Goal: Task Accomplishment & Management: Use online tool/utility

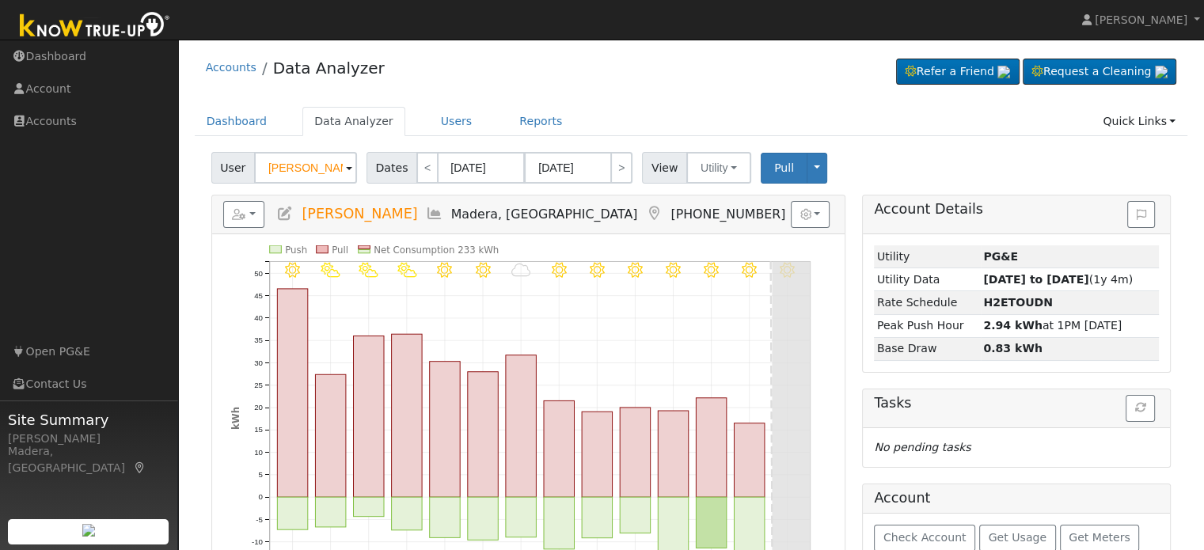
click at [307, 167] on input "[PERSON_NAME]" at bounding box center [305, 168] width 103 height 32
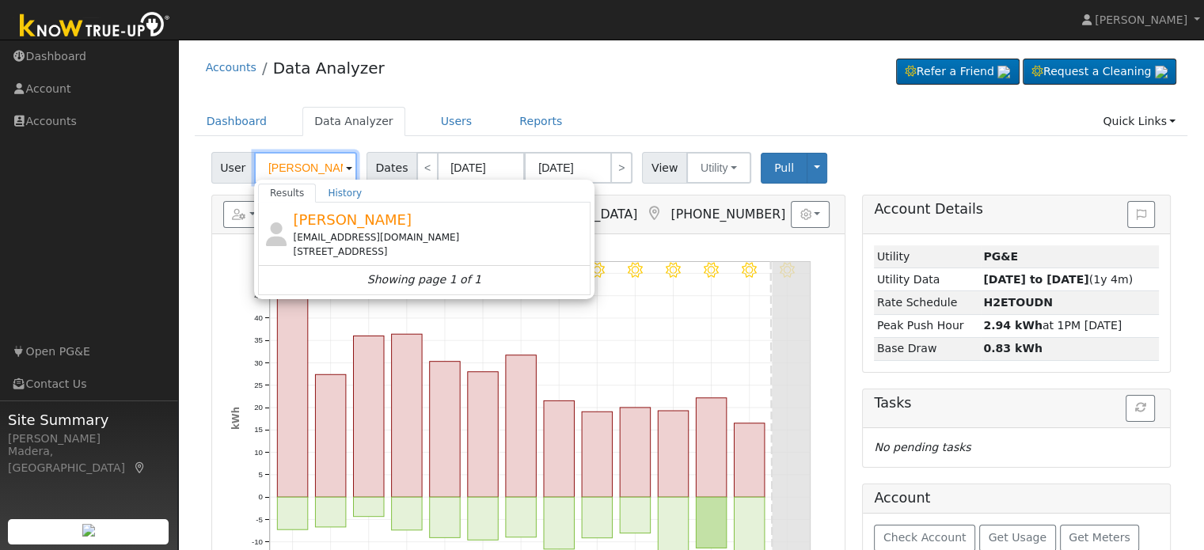
scroll to position [0, 2]
click at [331, 226] on span "[PERSON_NAME]" at bounding box center [352, 219] width 119 height 17
type input "[PERSON_NAME]"
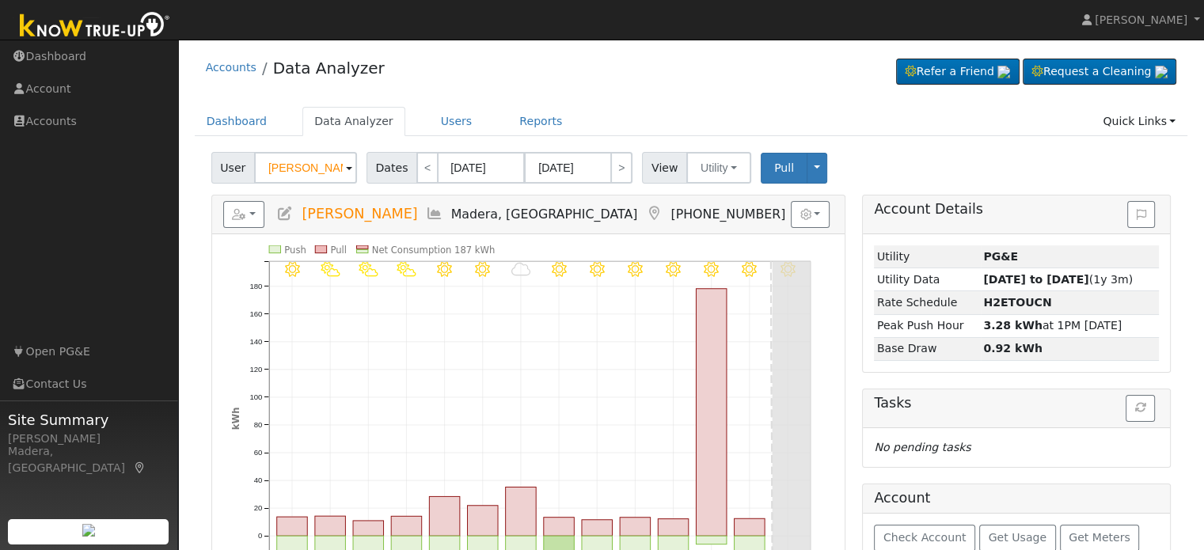
scroll to position [86, 0]
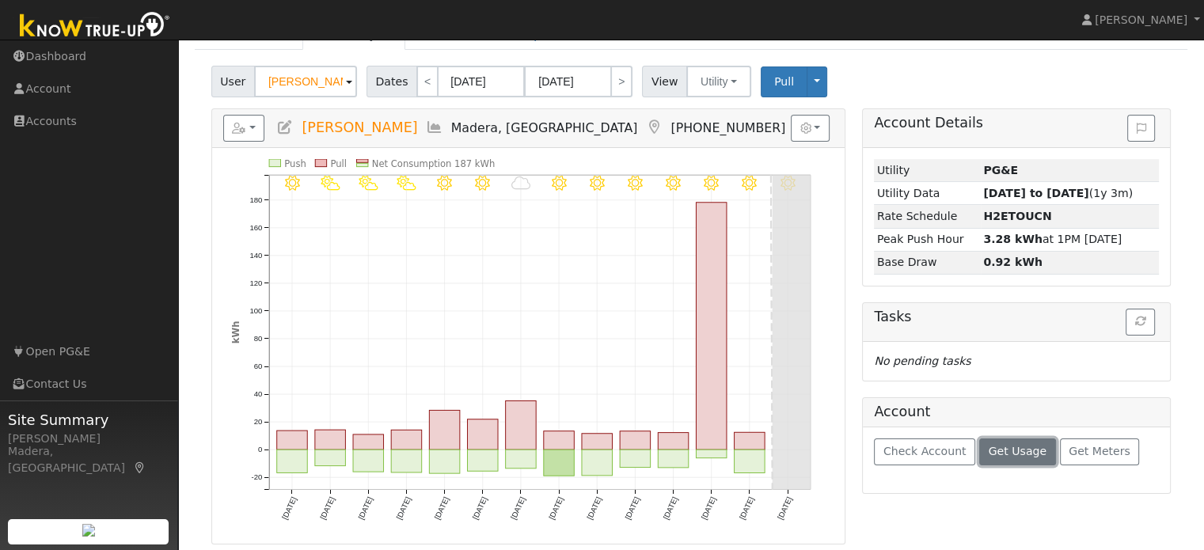
click at [1005, 446] on span "Get Usage" at bounding box center [1018, 451] width 58 height 13
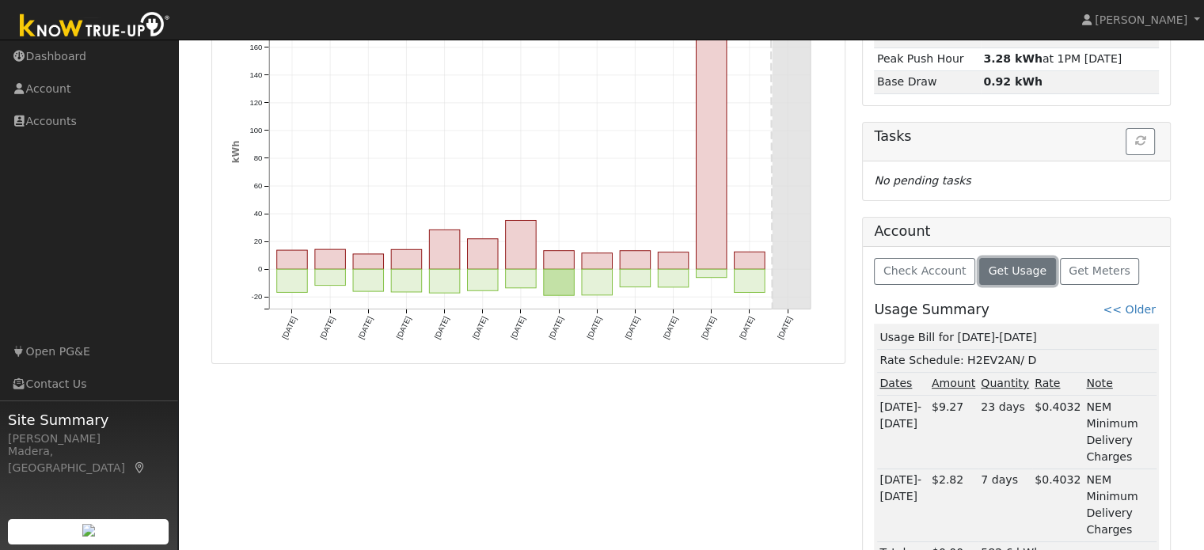
scroll to position [0, 0]
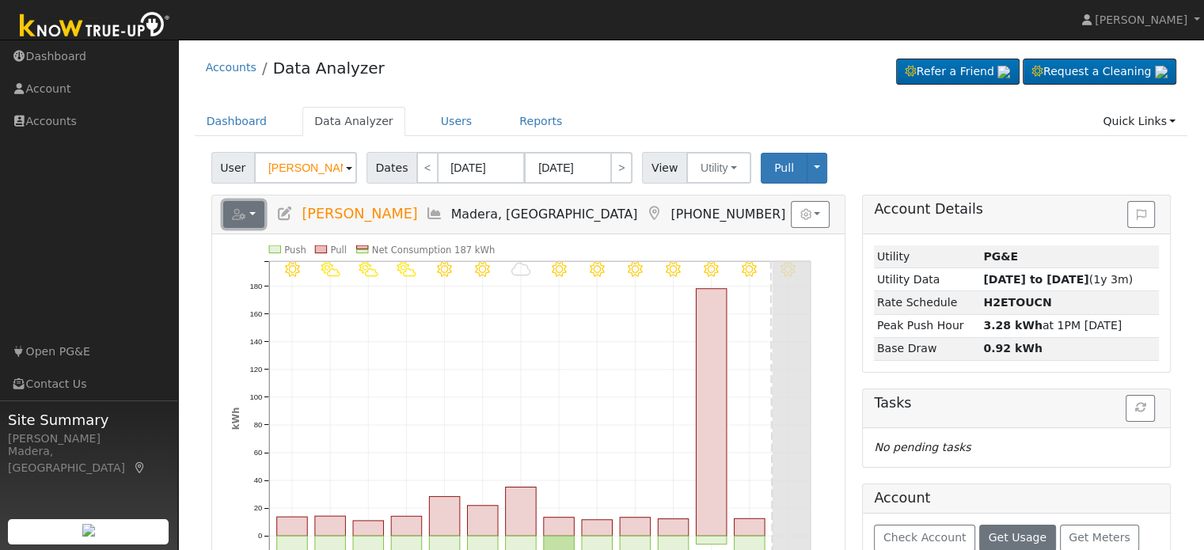
click at [258, 218] on button "button" at bounding box center [244, 214] width 42 height 27
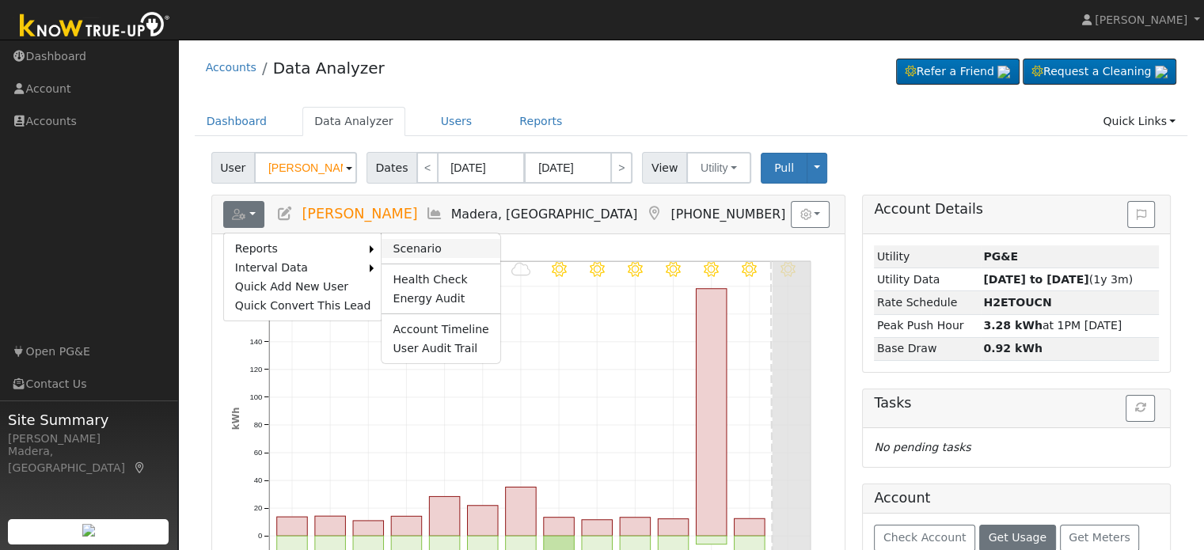
click at [423, 240] on link "Scenario" at bounding box center [441, 248] width 118 height 19
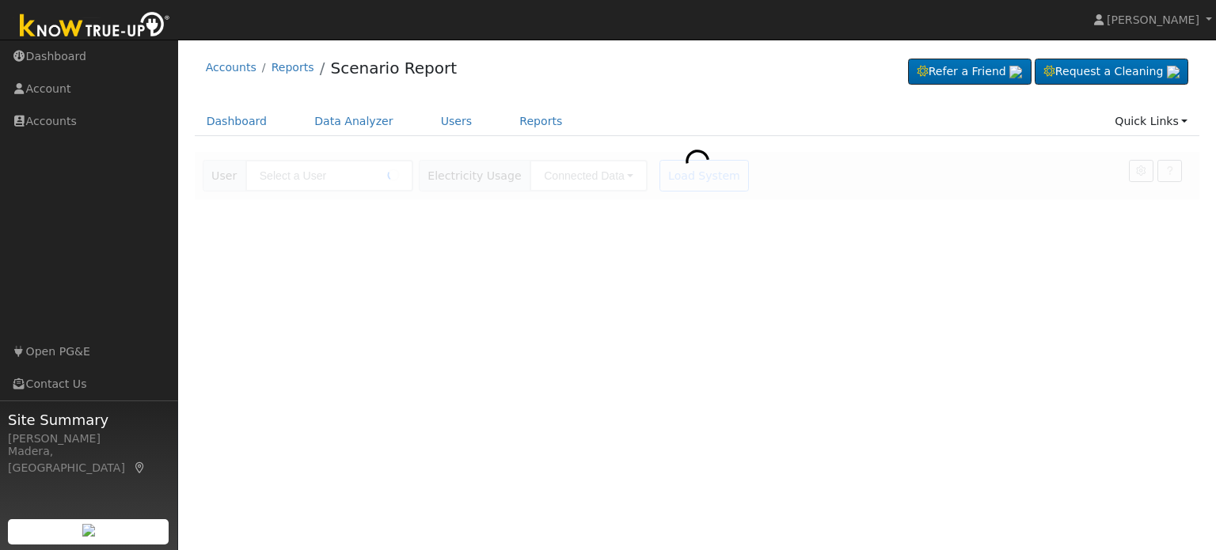
type input "[PERSON_NAME]"
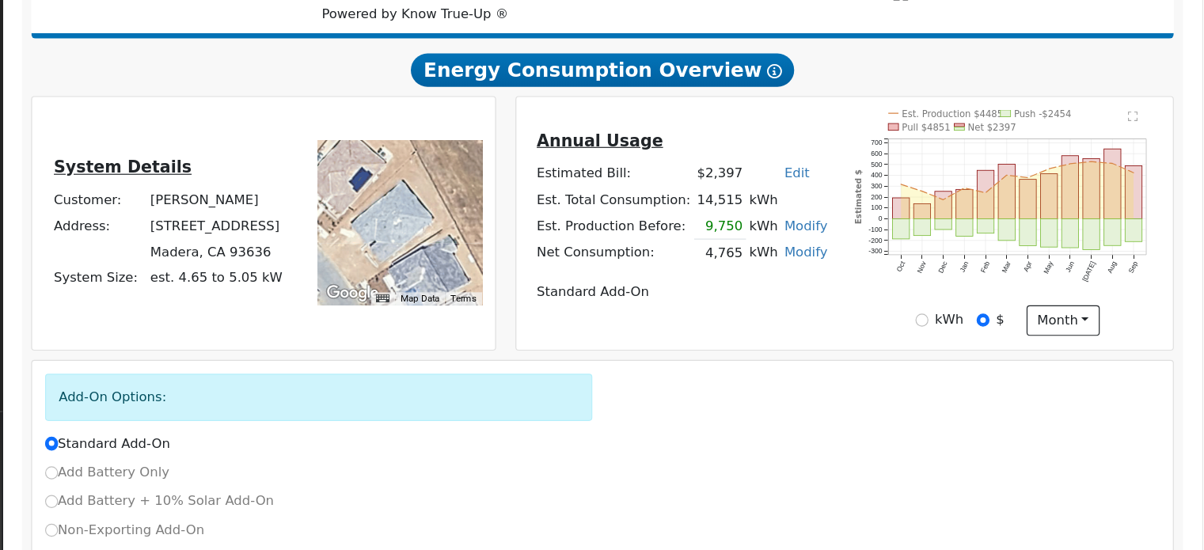
scroll to position [230, 0]
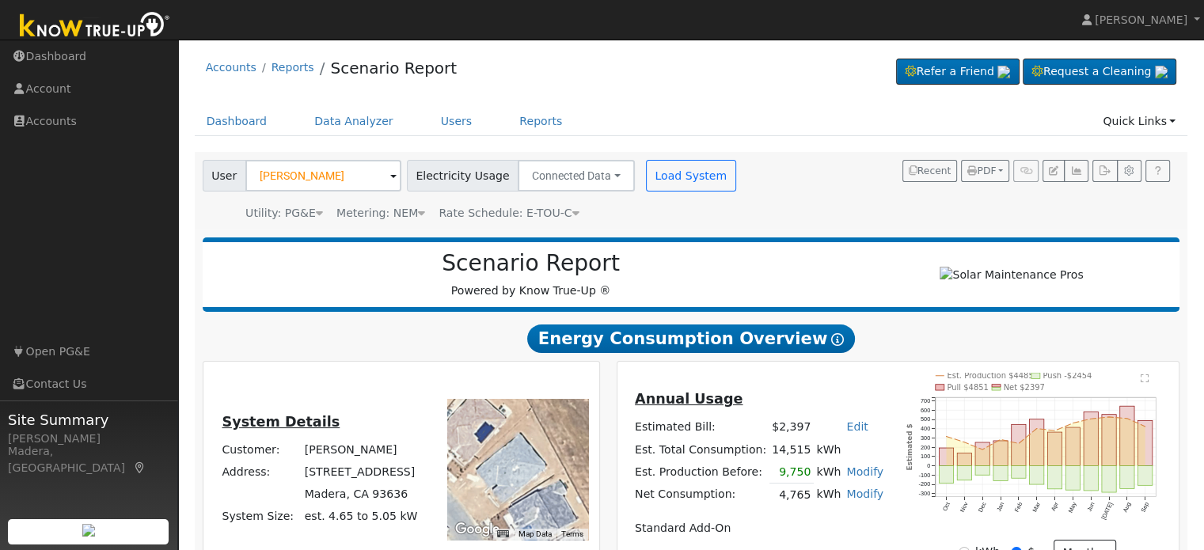
click at [851, 500] on link "Modify" at bounding box center [864, 494] width 37 height 13
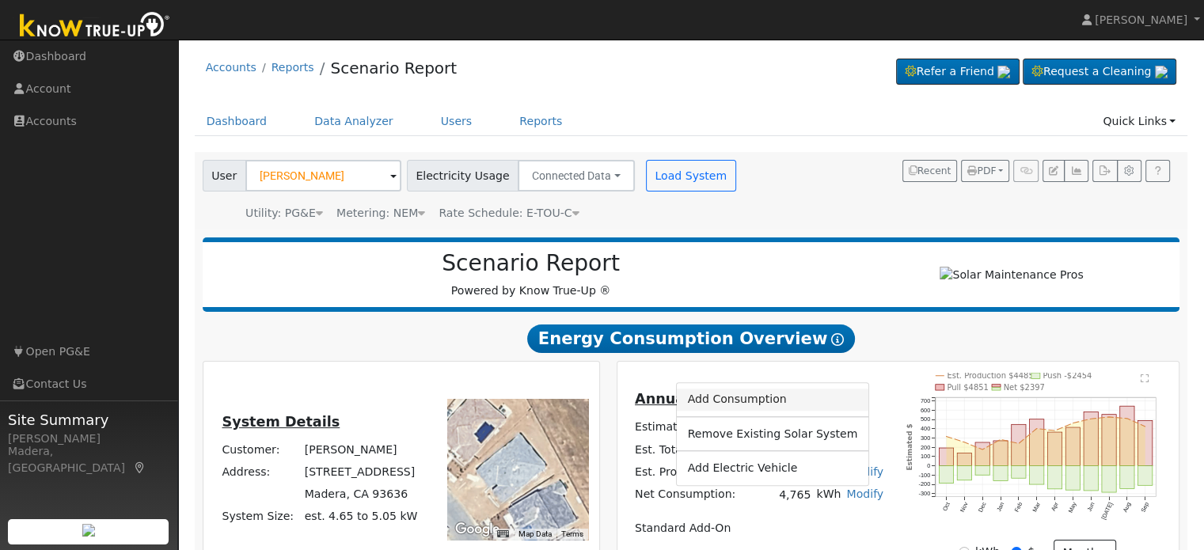
click at [763, 407] on link "Add Consumption" at bounding box center [772, 400] width 192 height 22
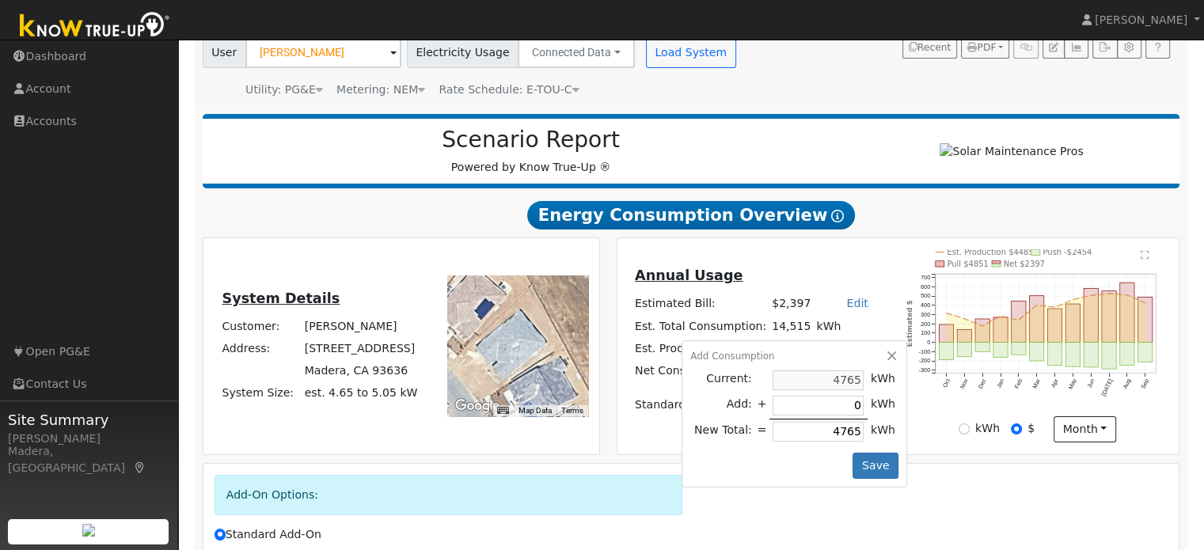
scroll to position [123, 0]
click at [812, 436] on input "4765" at bounding box center [818, 432] width 91 height 20
type input "476"
type input "-4718"
type input "47"
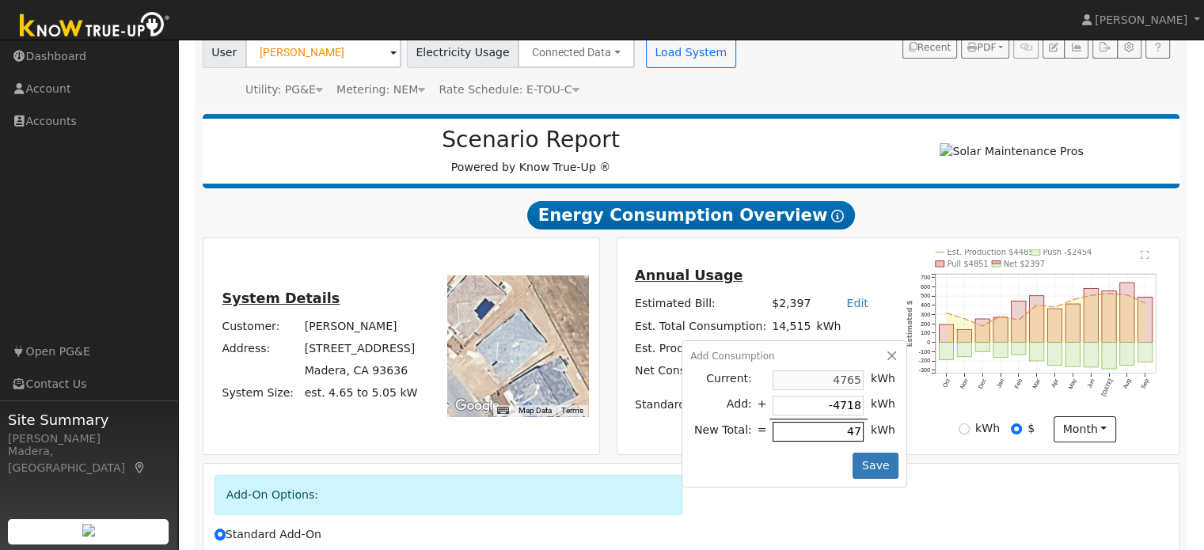
type input "-4761"
type input "4"
type input "-4765"
type input "-4757"
type input "8"
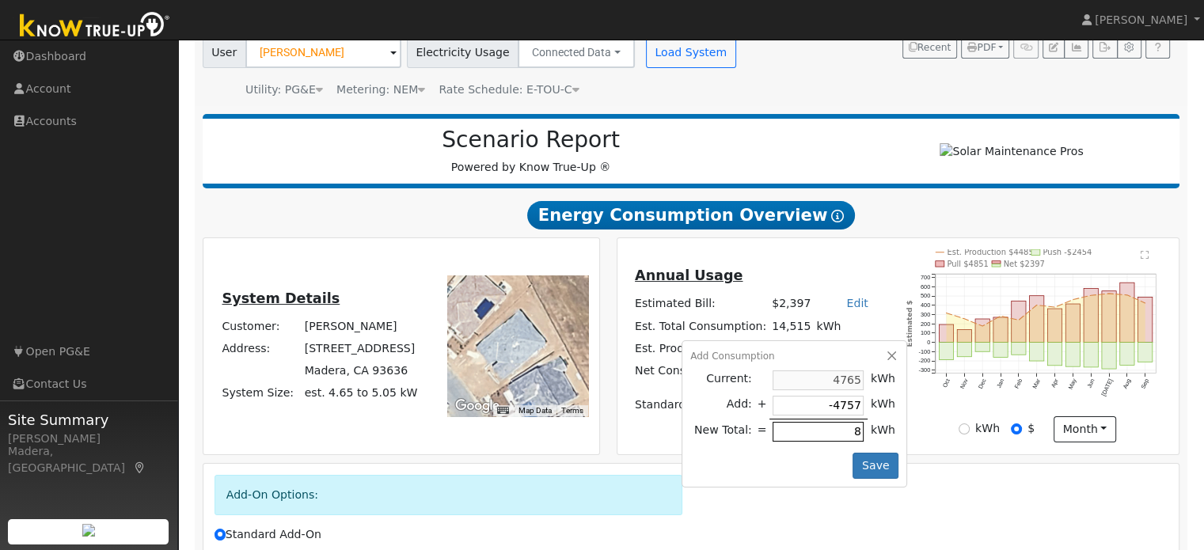
type input "-4683"
type input "82"
type input "-3937"
type input "828"
type input "3518"
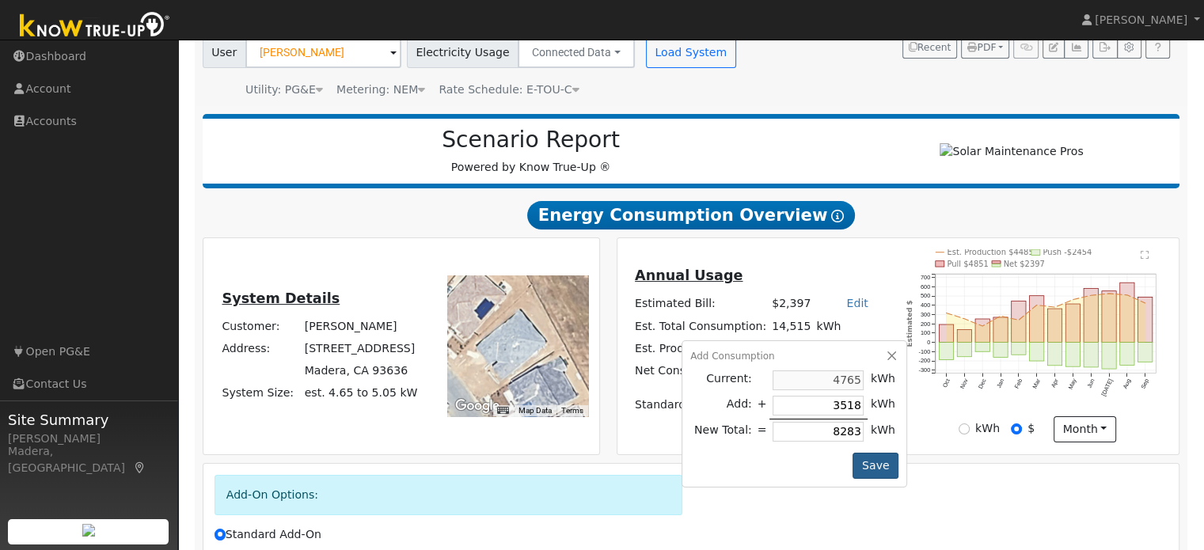
type input "8283"
click at [865, 480] on button "Save" at bounding box center [876, 466] width 46 height 27
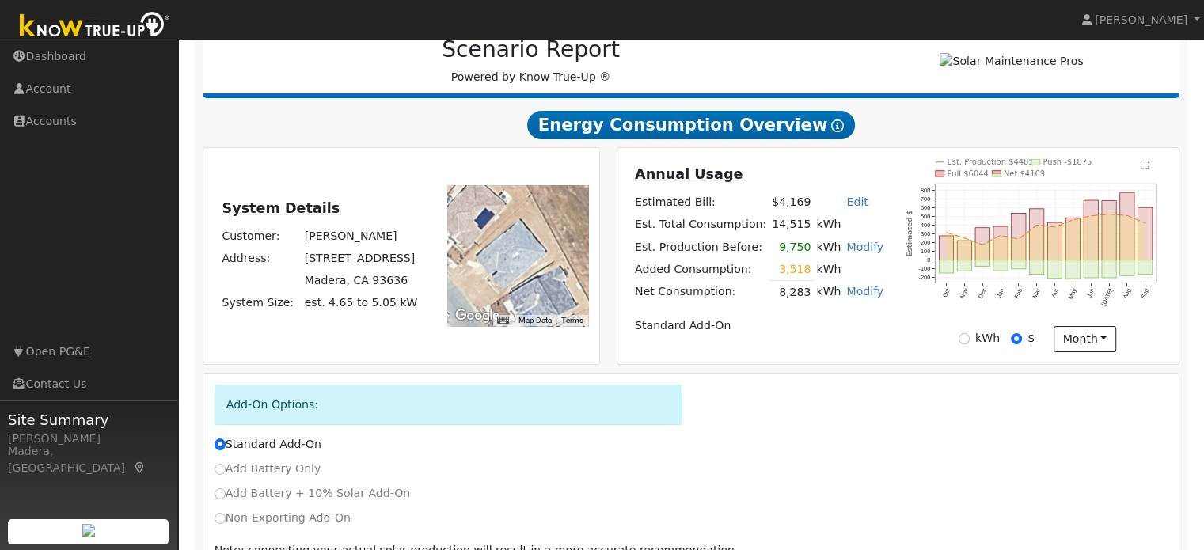
scroll to position [212, 0]
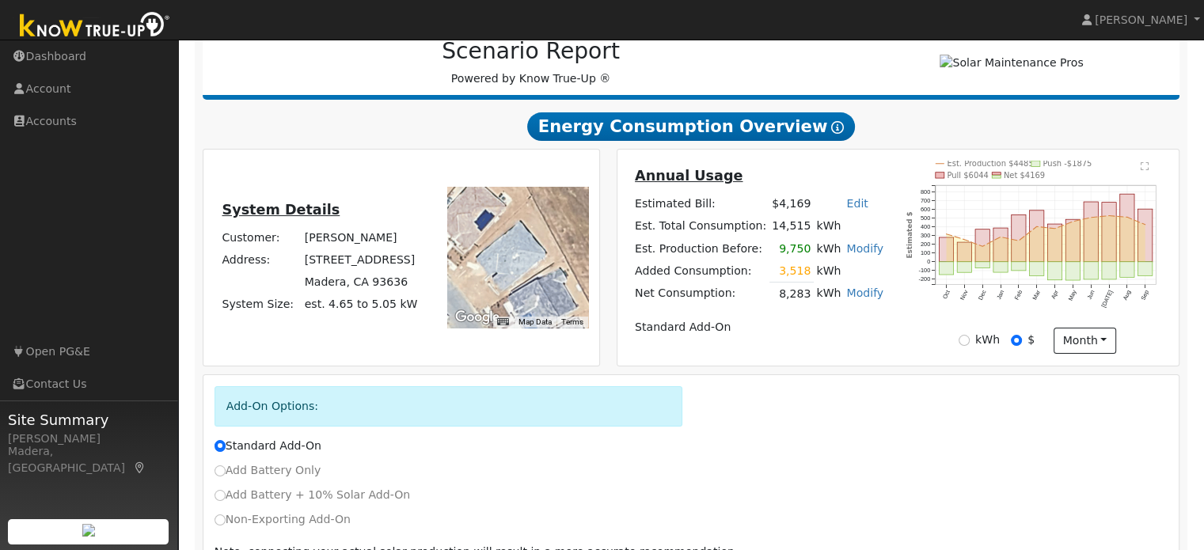
click at [846, 210] on link "Edit" at bounding box center [856, 203] width 21 height 13
type input "3126"
click at [887, 330] on div "Annual Usage Estimated Bill: $4,169 Edit Estimated Bill $ 3126 Annual Est. Tota…" at bounding box center [759, 257] width 278 height 184
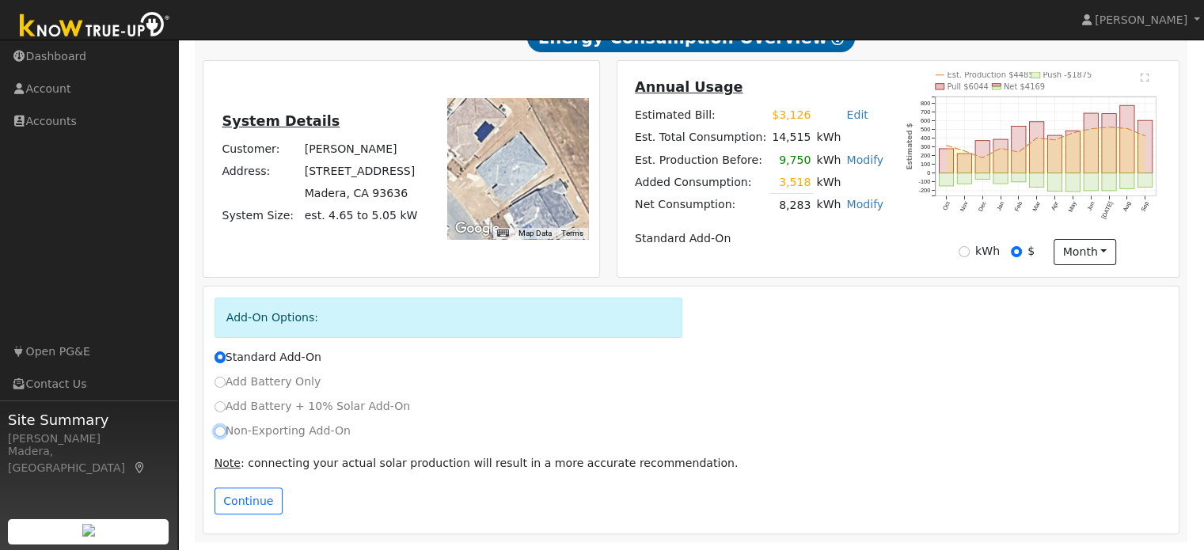
click at [222, 435] on input "Non-Exporting Add-On" at bounding box center [220, 431] width 11 height 11
radio input "true"
radio input "false"
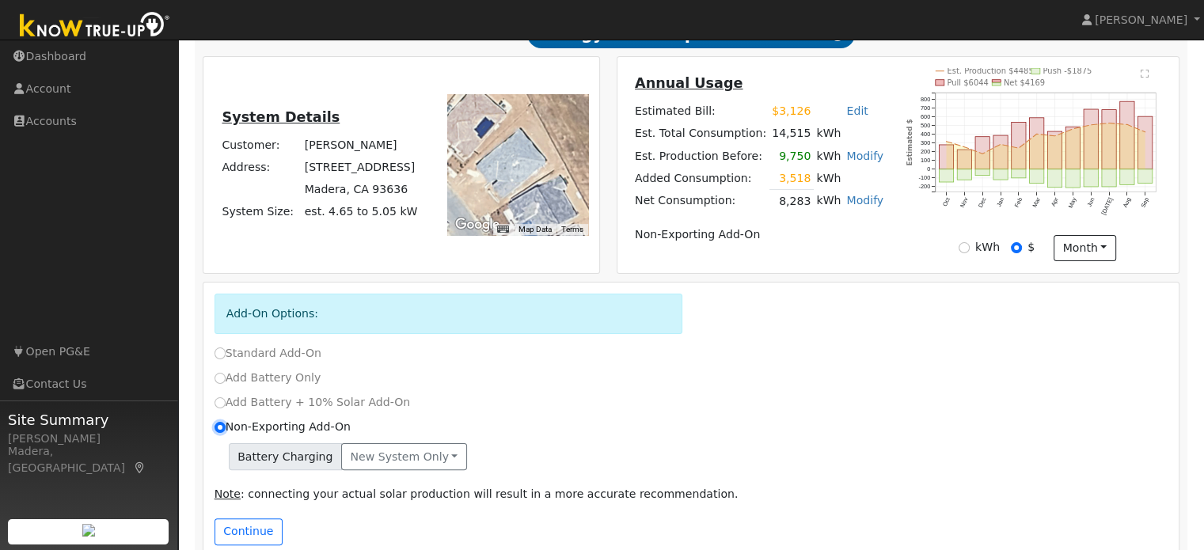
scroll to position [339, 0]
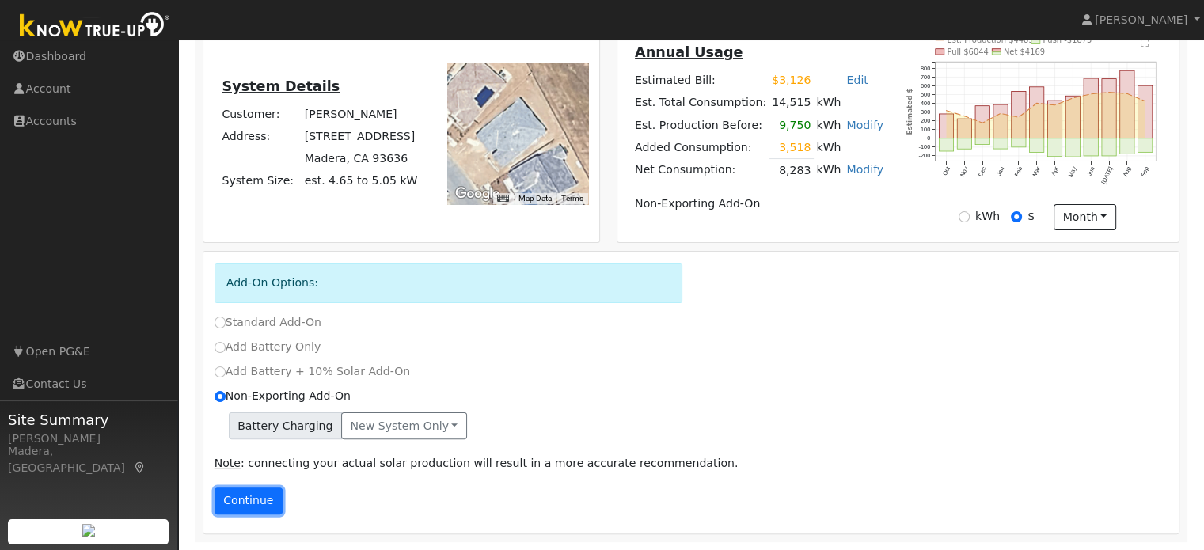
click at [229, 509] on button "Continue" at bounding box center [249, 501] width 68 height 27
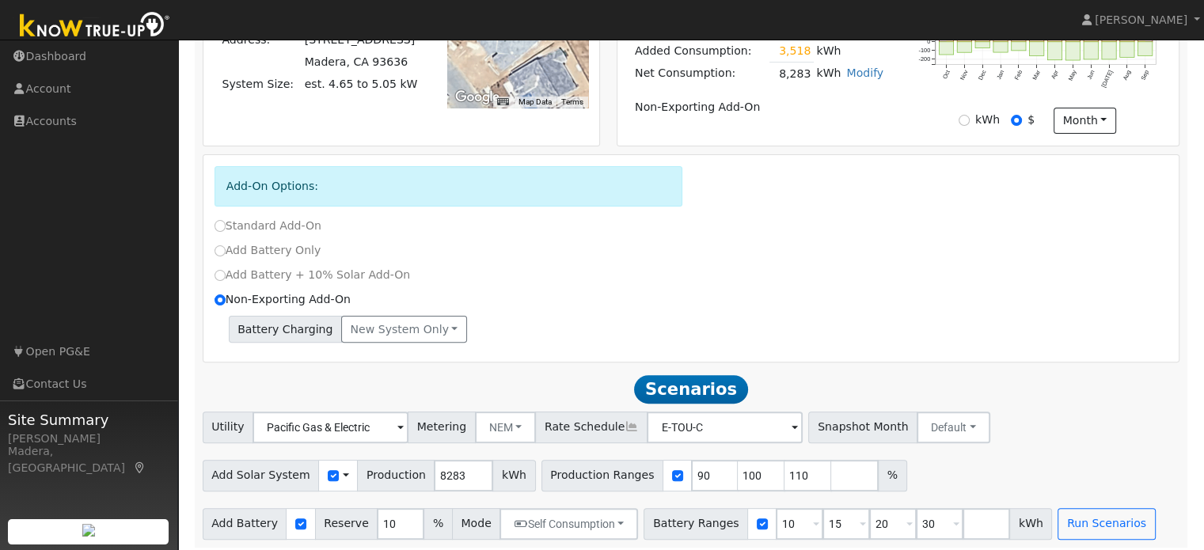
scroll to position [443, 0]
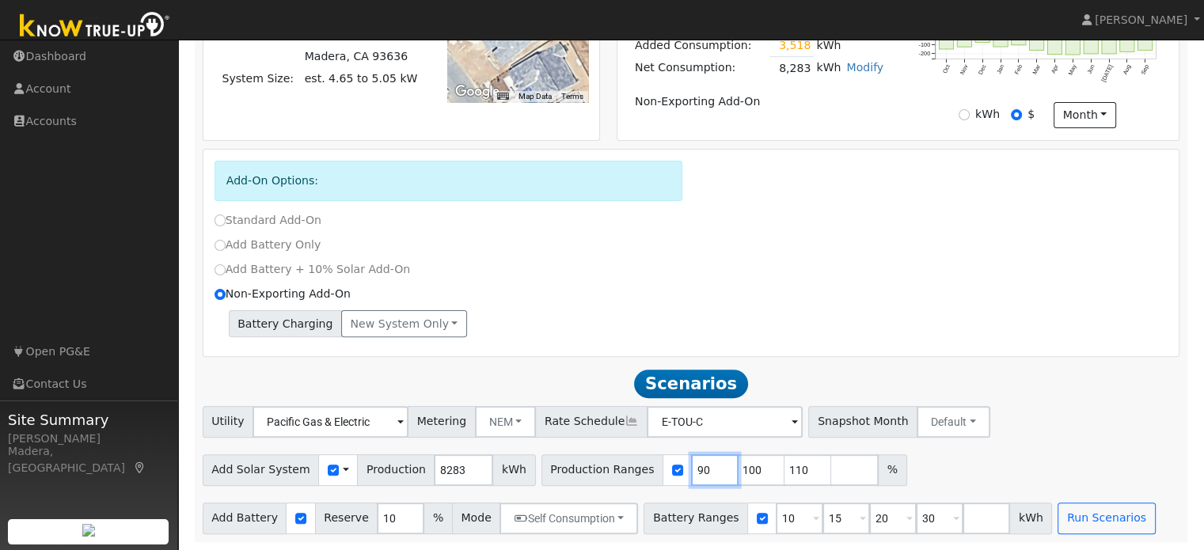
drag, startPoint x: 682, startPoint y: 463, endPoint x: 553, endPoint y: 441, distance: 130.1
click at [553, 441] on div "Utility Pacific Gas & Electric Metering NEM NEM NBT Rate Schedule E-TOU-C - Non…" at bounding box center [691, 470] width 994 height 128
type input "100"
type input "110"
type input "107"
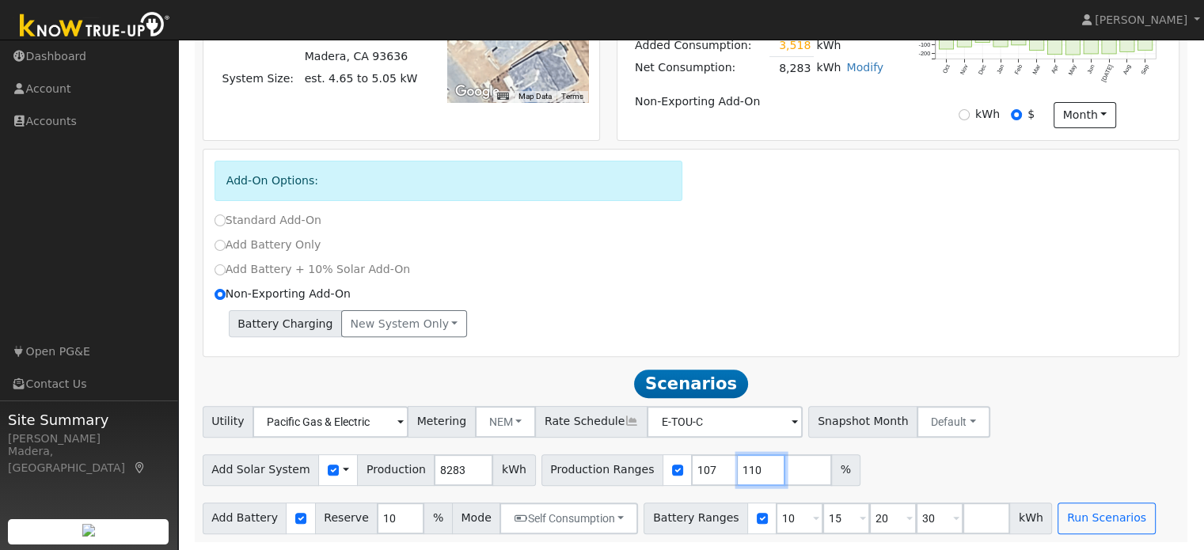
click at [738, 467] on input "110" at bounding box center [761, 470] width 47 height 32
type input "115"
type input "125"
type input "135"
click at [822, 515] on input "15" at bounding box center [845, 519] width 47 height 32
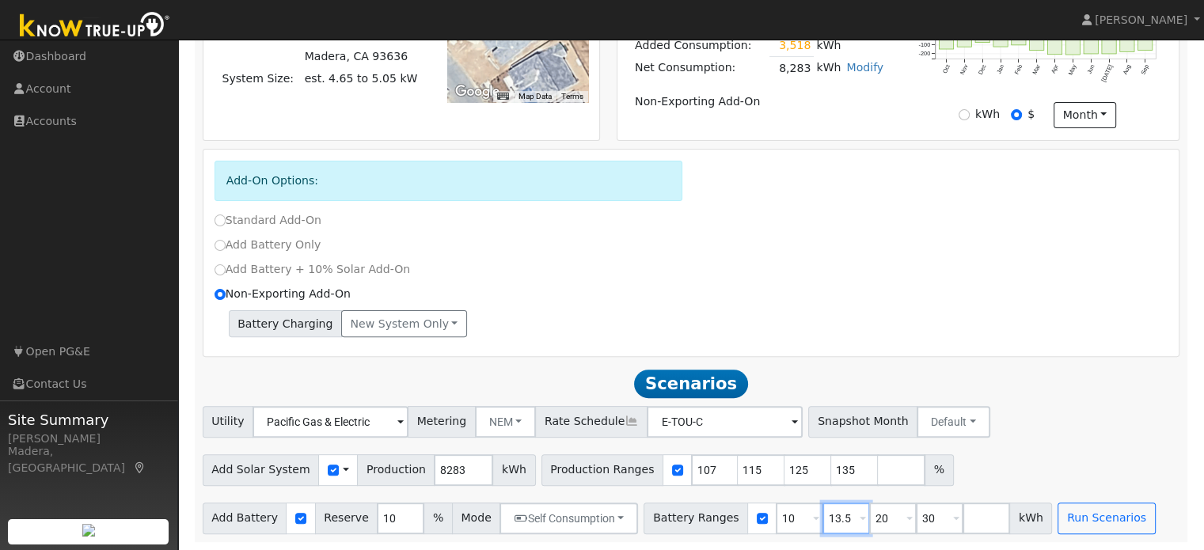
type input "13.5"
click at [916, 522] on input "30" at bounding box center [939, 519] width 47 height 32
type input "3"
type input "27"
click at [1058, 518] on button "Run Scenarios" at bounding box center [1106, 519] width 97 height 32
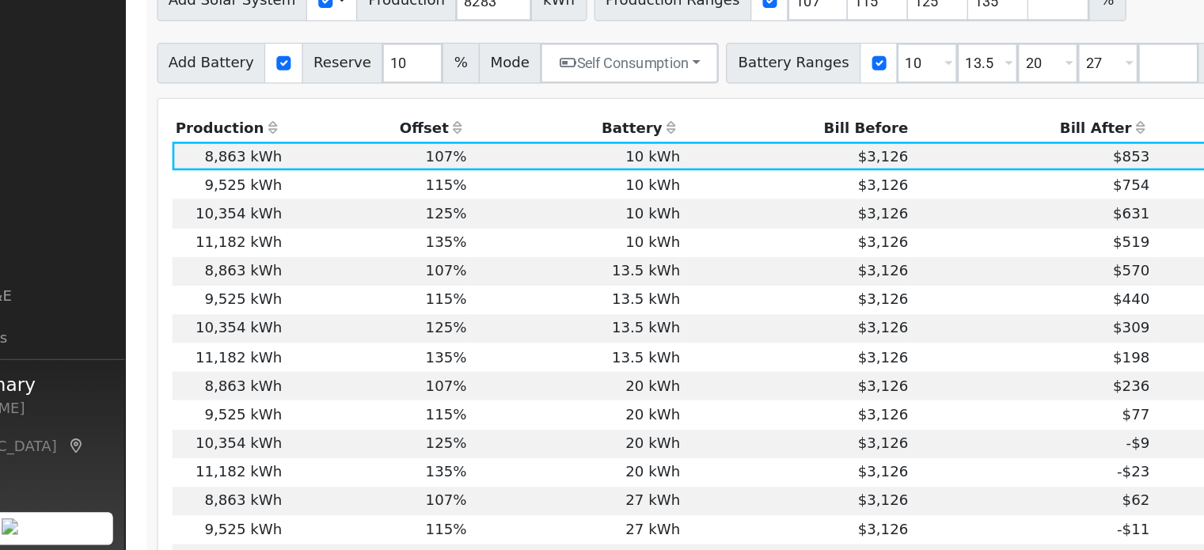
scroll to position [784, 0]
click at [815, 398] on td "$198" at bounding box center [881, 400] width 187 height 22
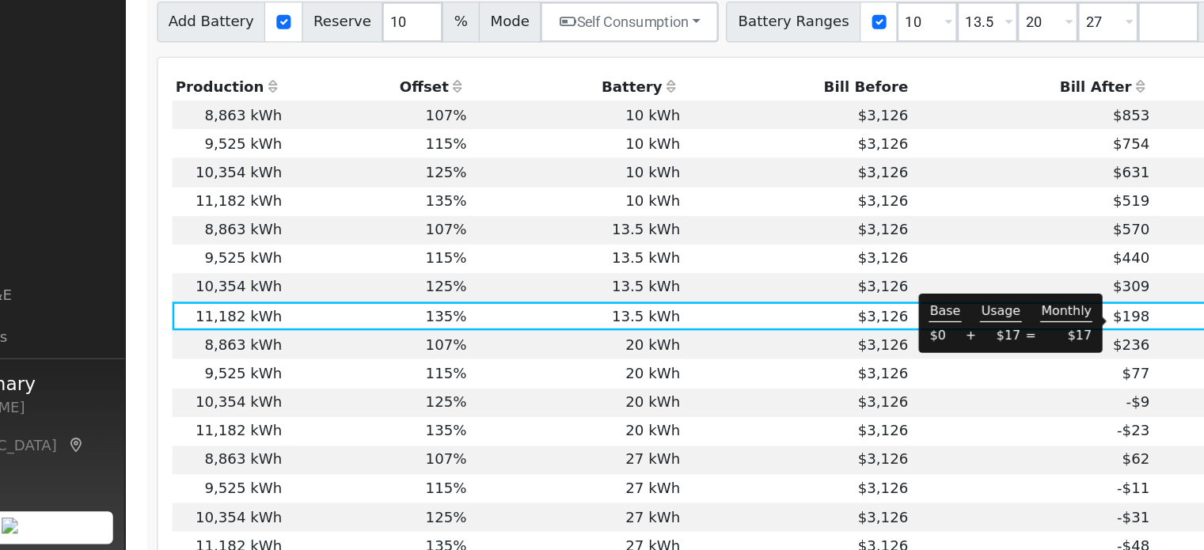
scroll to position [816, 0]
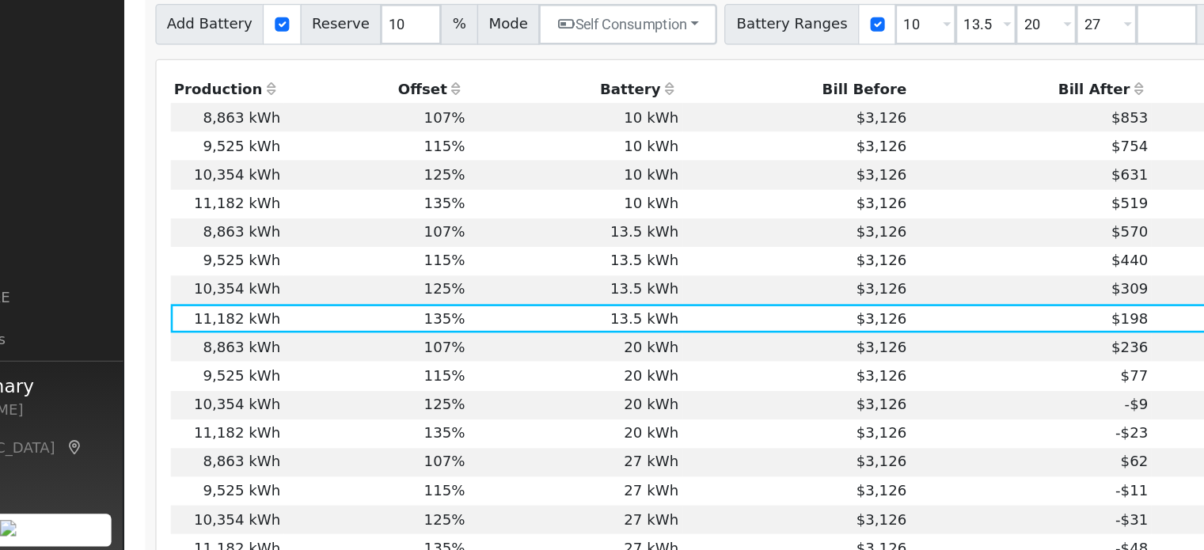
click at [446, 440] on td "20 kWh" at bounding box center [528, 435] width 165 height 22
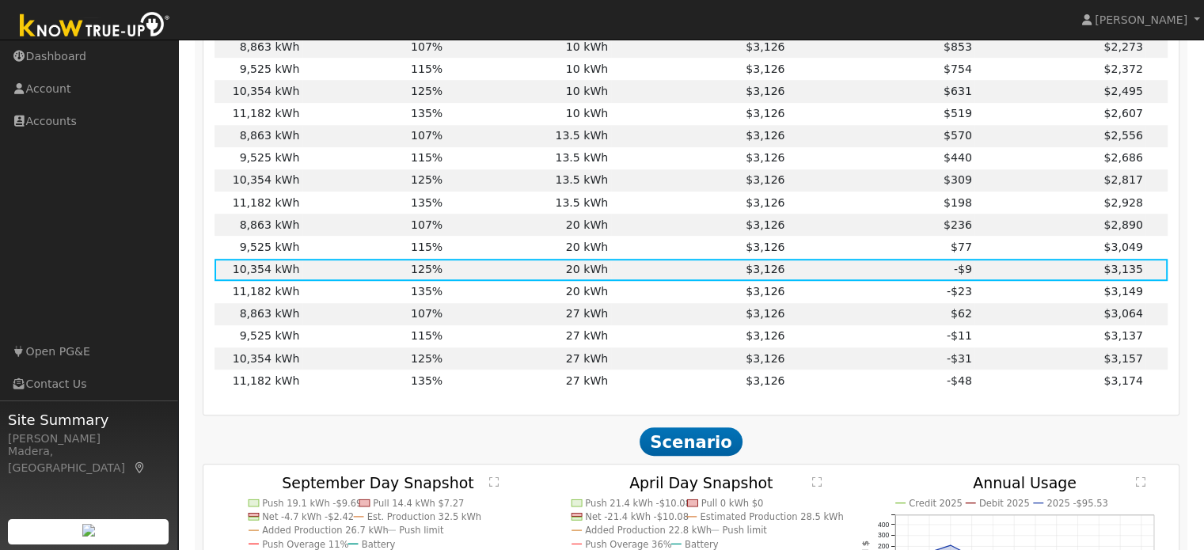
scroll to position [982, 0]
click at [626, 249] on td "$3,126" at bounding box center [699, 246] width 177 height 22
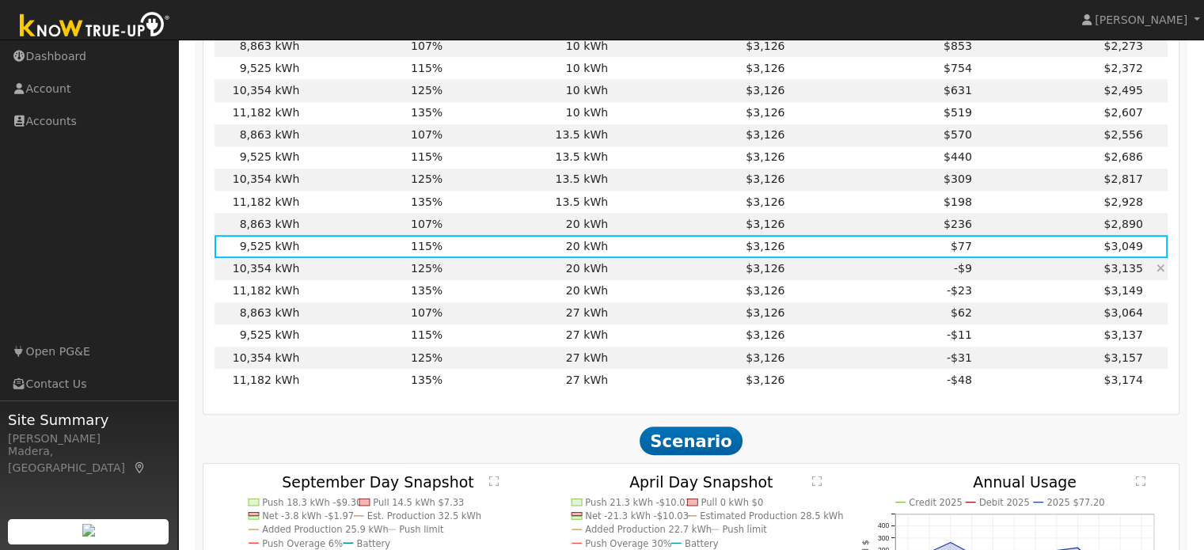
scroll to position [982, 0]
click at [596, 208] on td "13.5 kWh" at bounding box center [528, 203] width 165 height 22
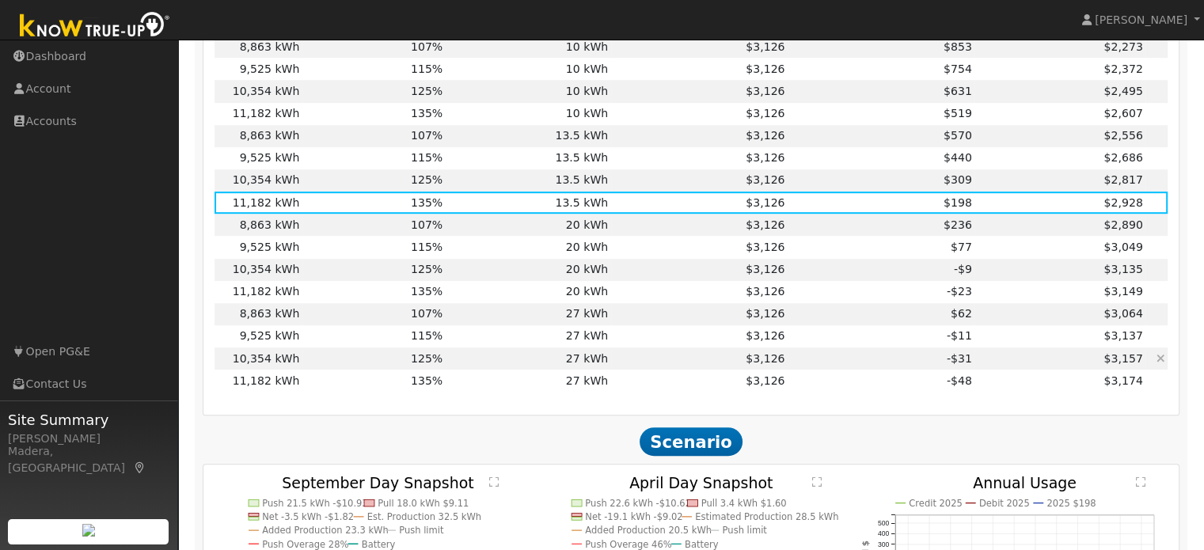
click at [589, 364] on td "27 kWh" at bounding box center [528, 359] width 165 height 22
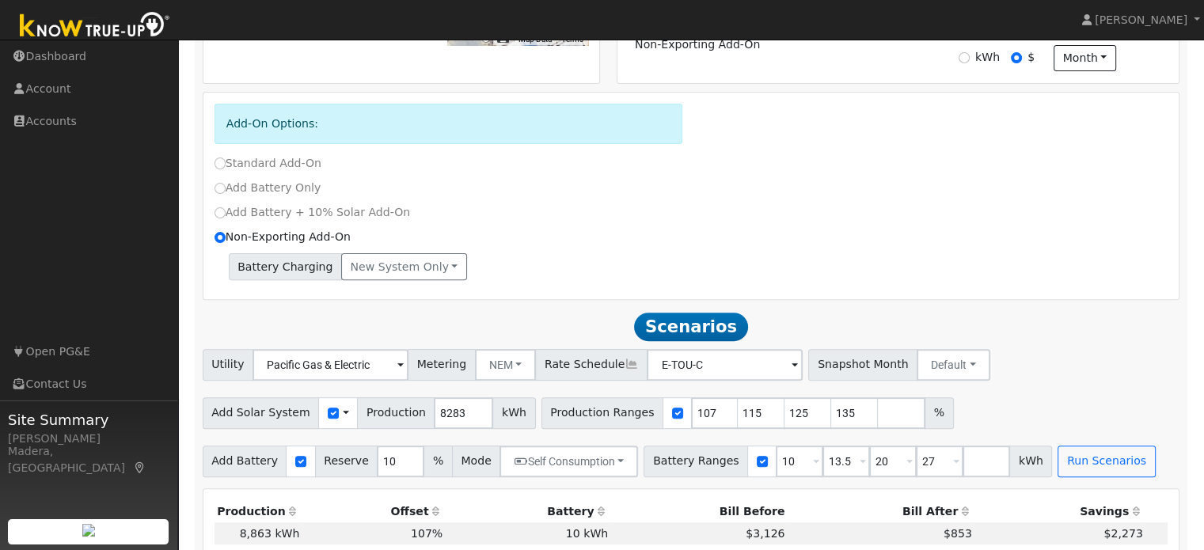
scroll to position [475, 0]
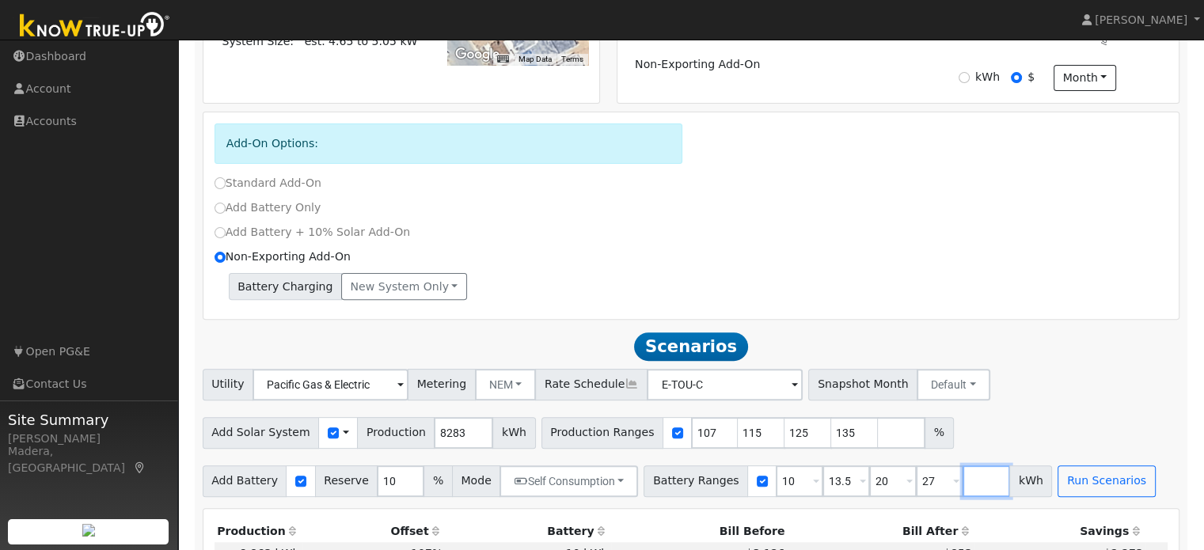
click at [963, 490] on input "number" at bounding box center [986, 481] width 47 height 32
type input "15"
type input "20"
type input "27"
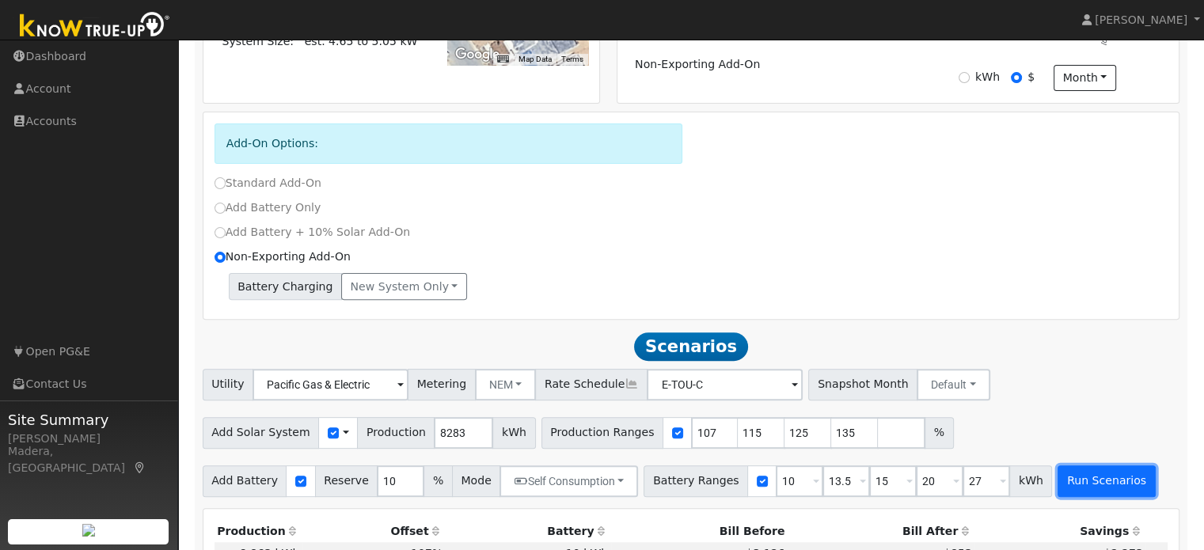
click at [1062, 475] on button "Run Scenarios" at bounding box center [1106, 481] width 97 height 32
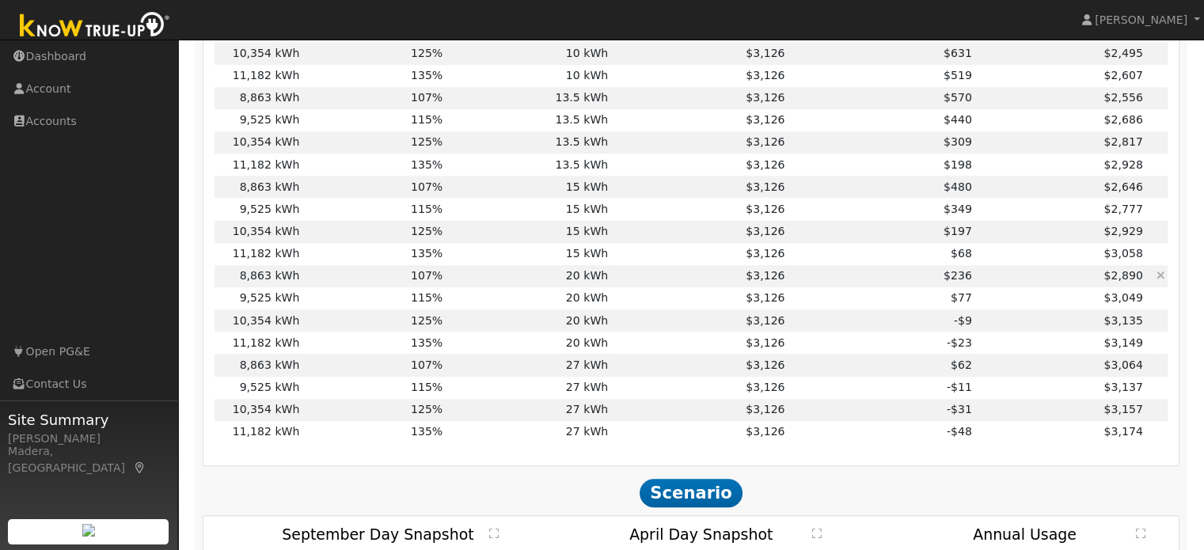
scroll to position [1016, 0]
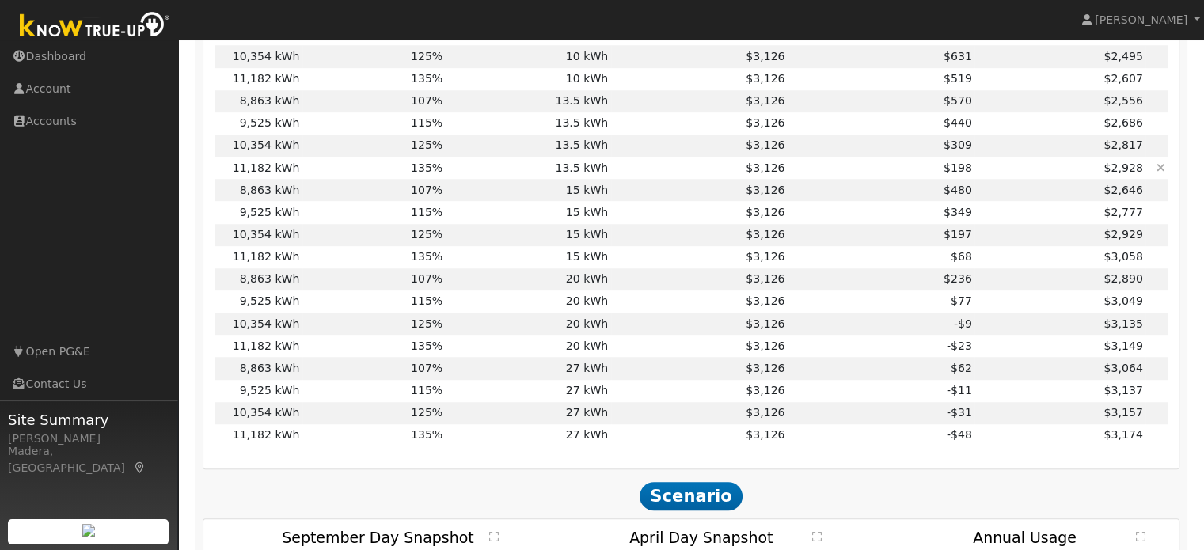
click at [600, 170] on td "13.5 kWh" at bounding box center [528, 168] width 165 height 22
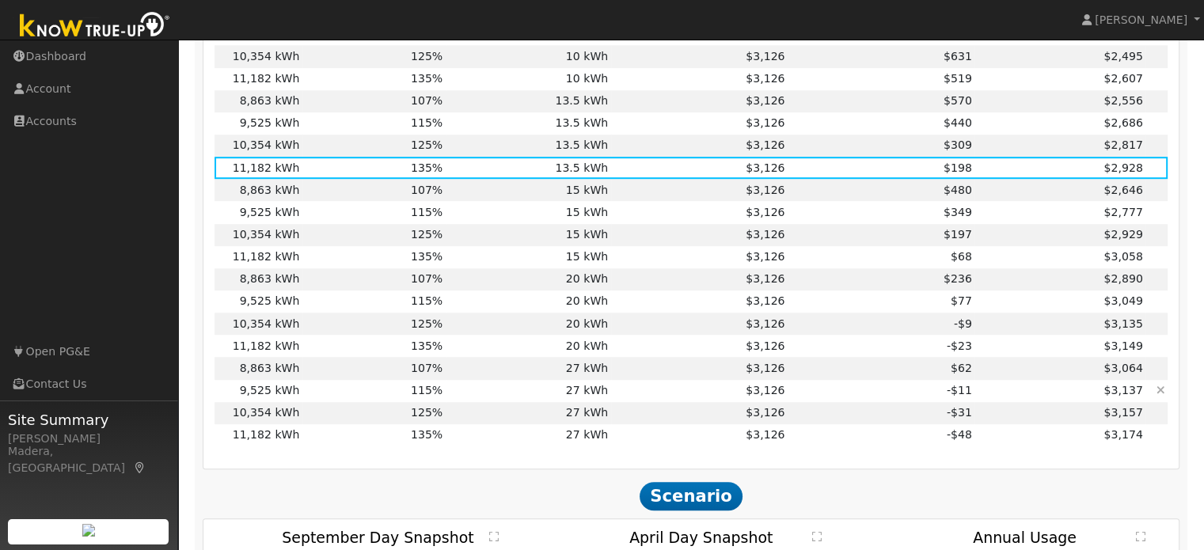
click at [546, 392] on td "27 kWh" at bounding box center [528, 391] width 165 height 22
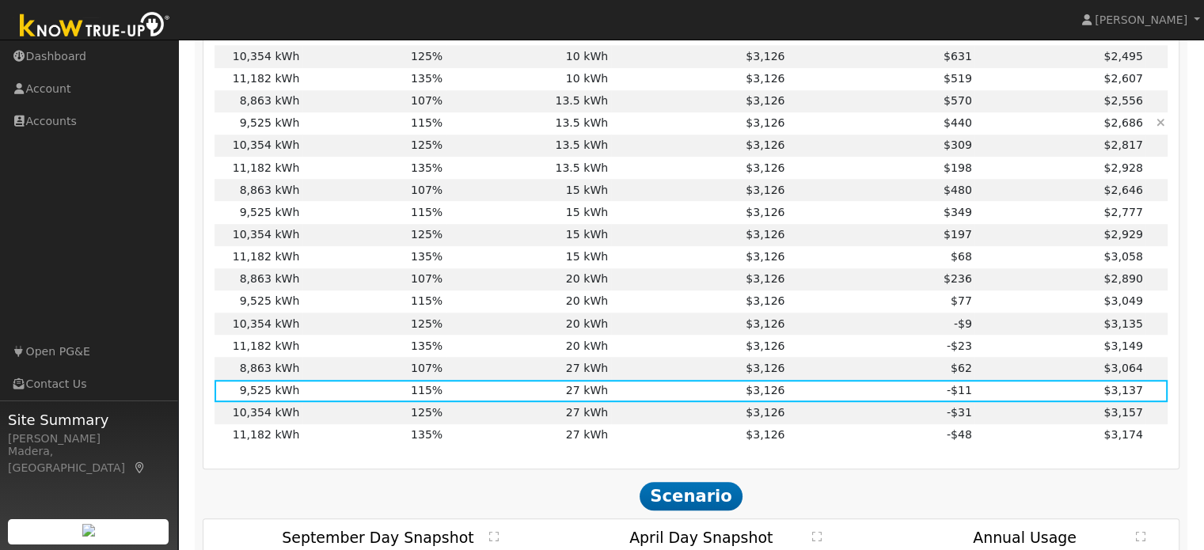
click at [944, 128] on span "$440" at bounding box center [958, 122] width 28 height 13
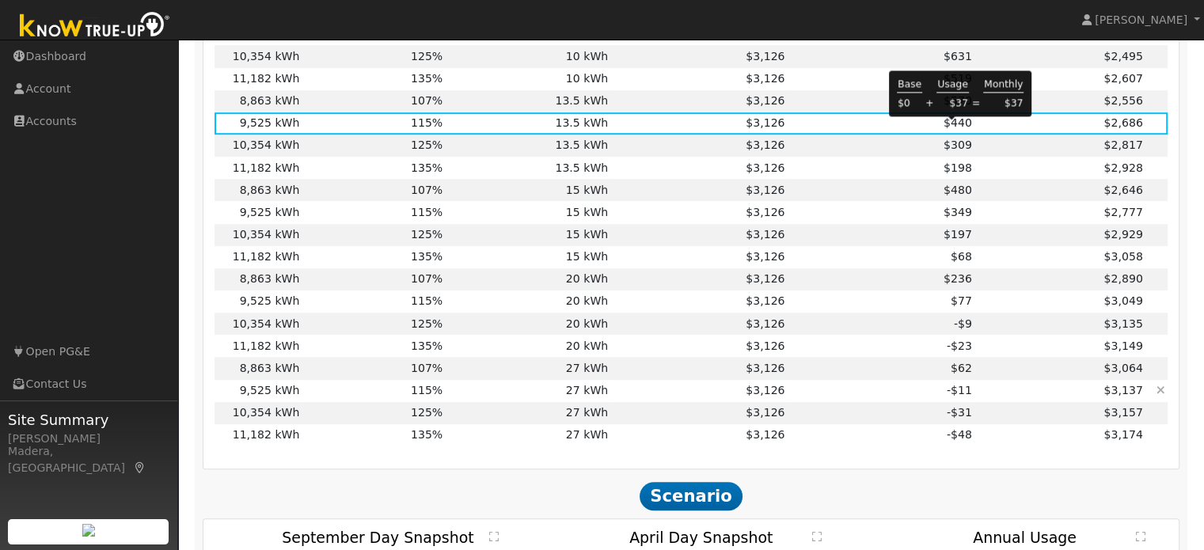
click at [503, 396] on td "27 kWh" at bounding box center [528, 391] width 165 height 22
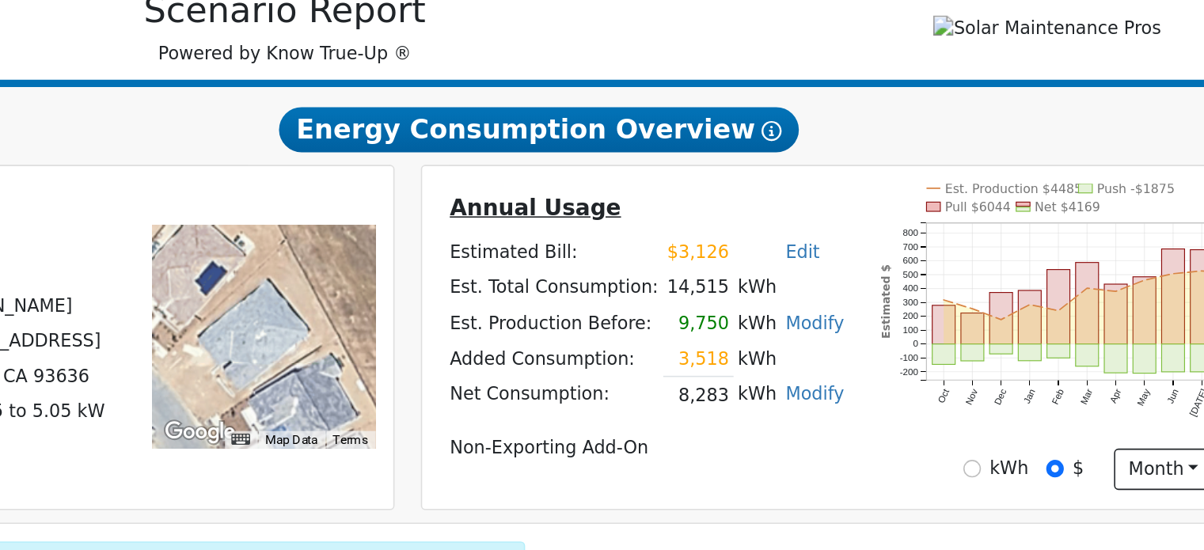
scroll to position [94, 0]
